Goal: Transaction & Acquisition: Purchase product/service

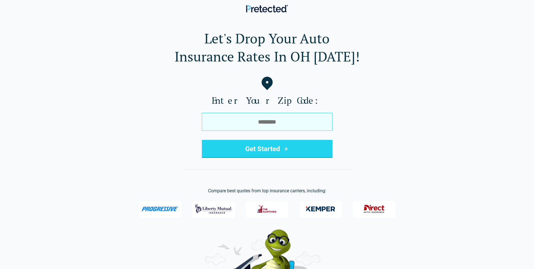
click at [257, 121] on input "tel" at bounding box center [267, 122] width 131 height 18
type input "*****"
click at [202, 140] on button "Get Started" at bounding box center [267, 149] width 131 height 18
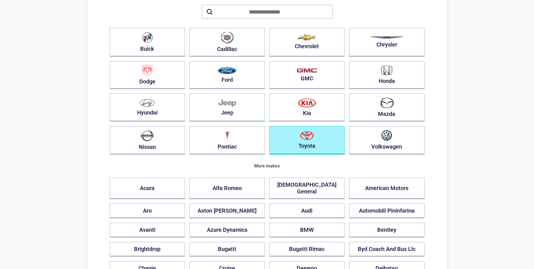
click at [312, 135] on img "button" at bounding box center [307, 135] width 14 height 9
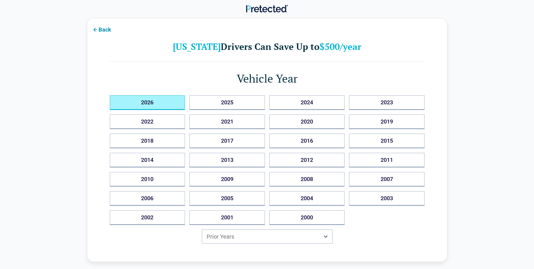
click at [168, 104] on button "2026" at bounding box center [147, 102] width 75 height 15
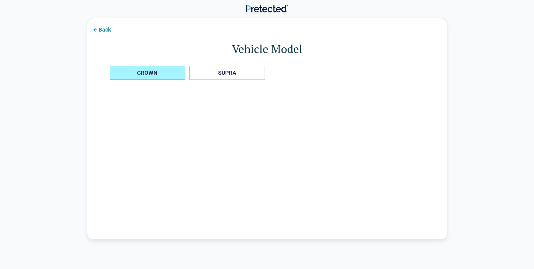
click at [154, 72] on button "CROWN" at bounding box center [147, 73] width 75 height 15
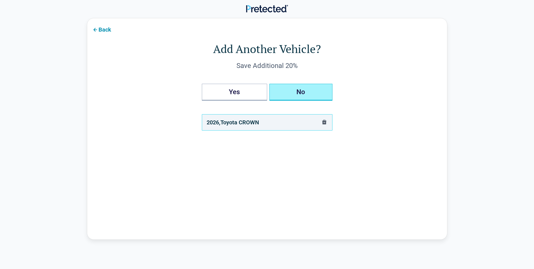
click at [307, 94] on button "No" at bounding box center [300, 92] width 63 height 17
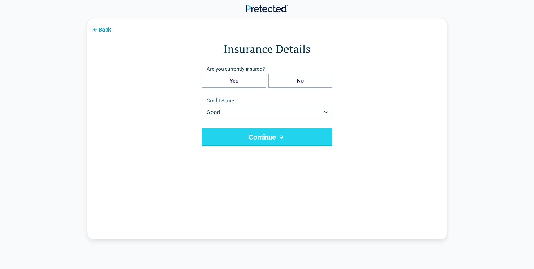
click at [297, 134] on button "Continue" at bounding box center [267, 137] width 131 height 18
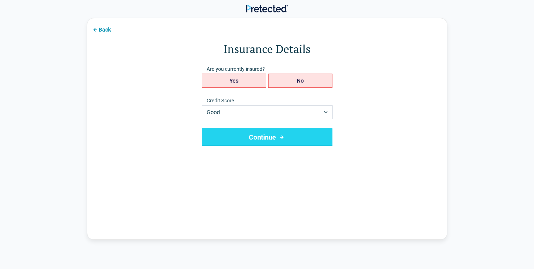
click at [264, 135] on button "Continue" at bounding box center [267, 137] width 131 height 18
click at [287, 75] on button "No" at bounding box center [300, 80] width 64 height 15
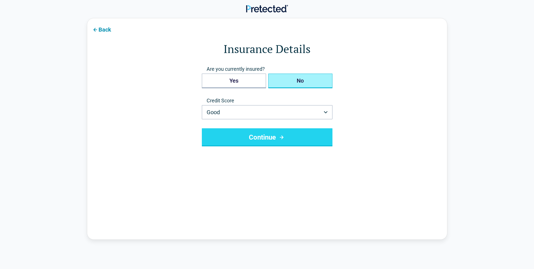
click at [263, 133] on button "Continue" at bounding box center [267, 137] width 131 height 18
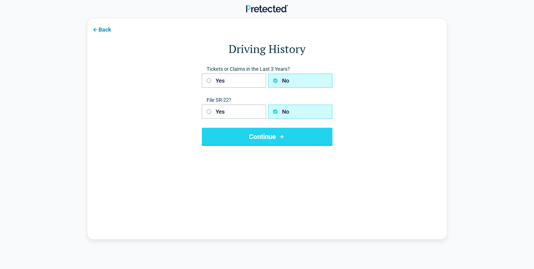
click at [278, 137] on icon "submit" at bounding box center [281, 136] width 7 height 7
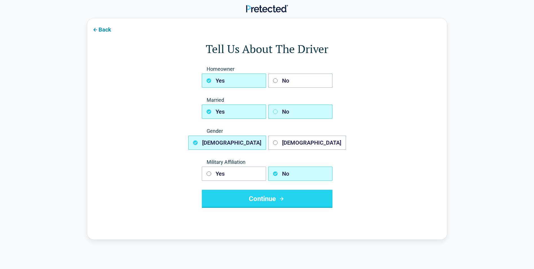
click at [277, 111] on icon "button" at bounding box center [275, 111] width 5 height 5
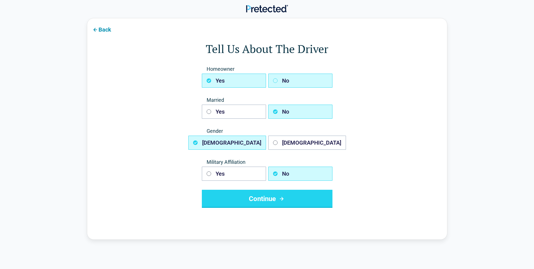
click at [273, 80] on icon "button" at bounding box center [275, 80] width 5 height 5
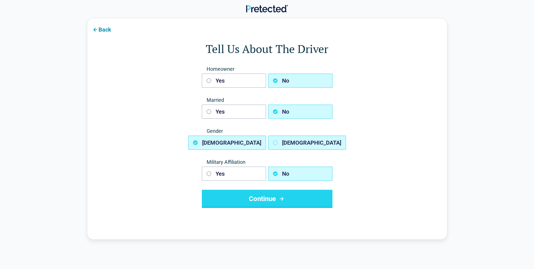
click at [276, 142] on icon "button" at bounding box center [275, 142] width 5 height 5
click at [274, 196] on button "Continue" at bounding box center [267, 198] width 131 height 18
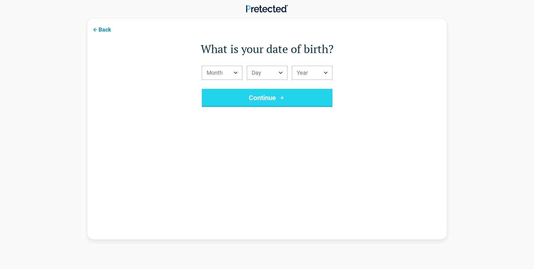
click at [265, 97] on button "Continue" at bounding box center [267, 98] width 131 height 18
